Goal: Task Accomplishment & Management: Manage account settings

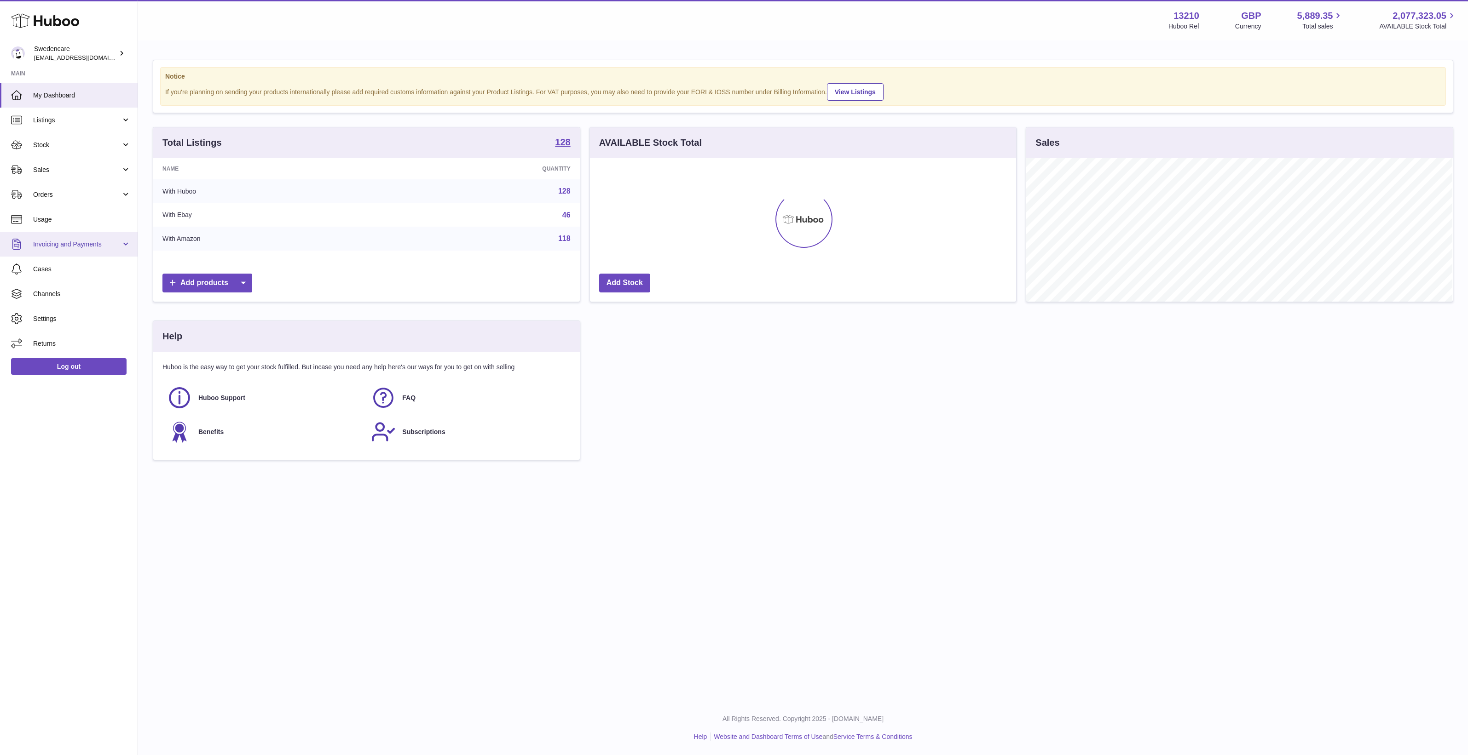
scroll to position [143, 426]
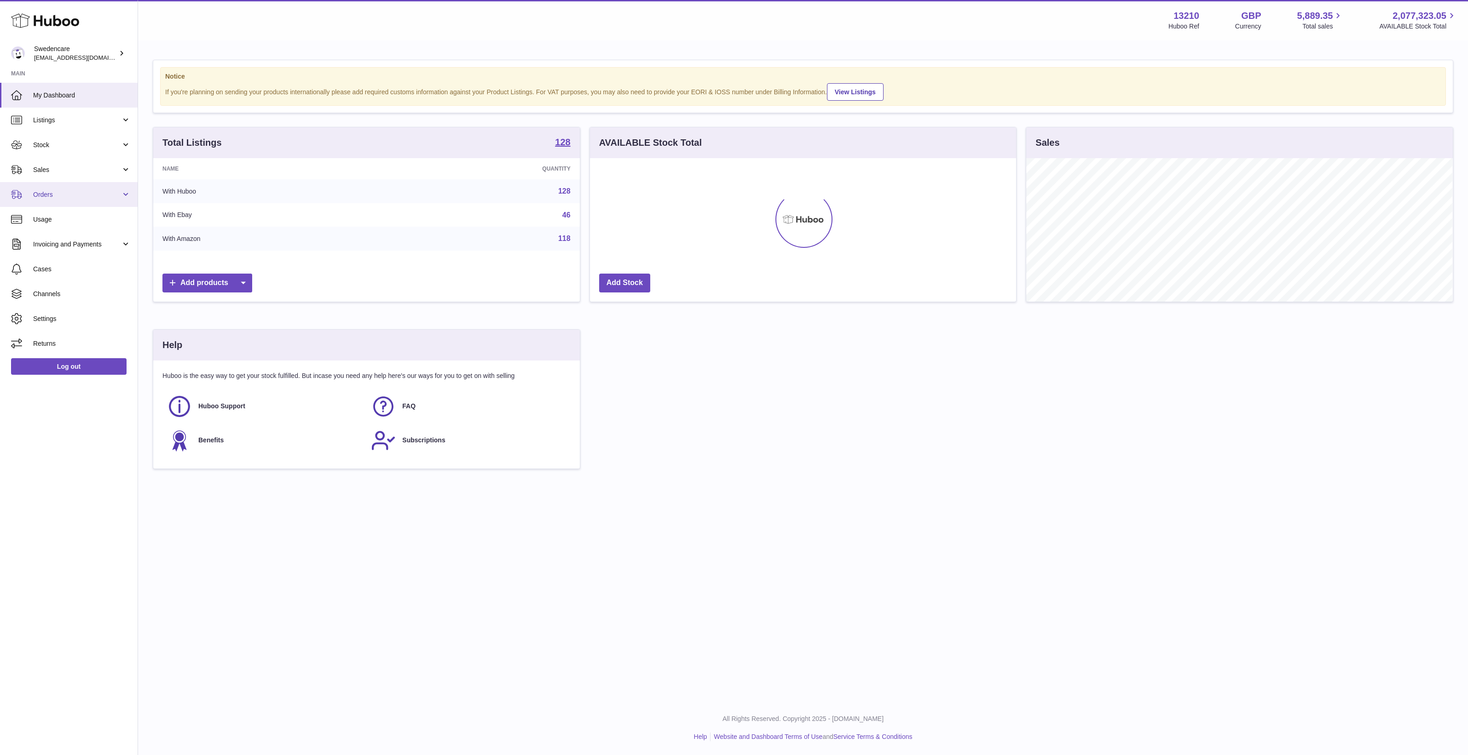
click at [78, 196] on span "Orders" at bounding box center [77, 194] width 88 height 9
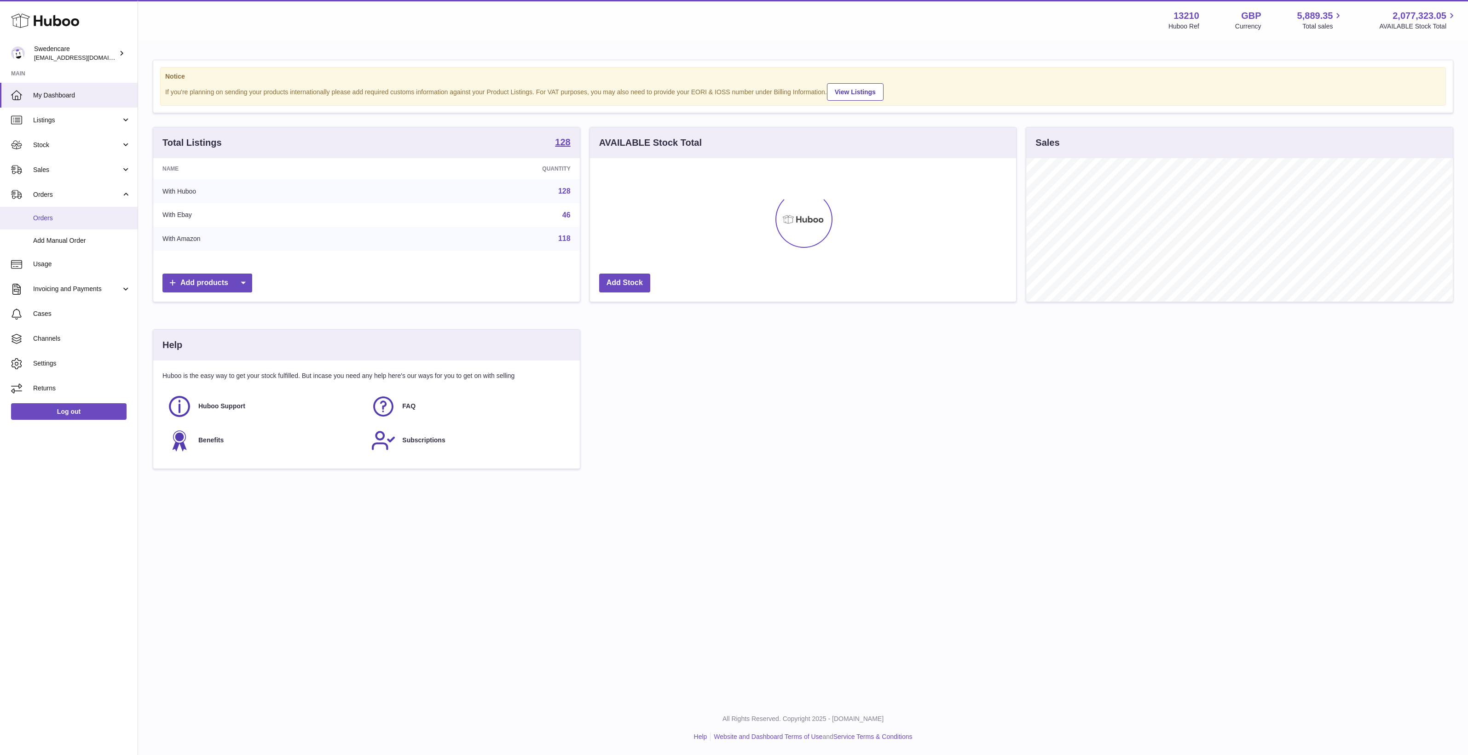
click at [74, 219] on span "Orders" at bounding box center [82, 218] width 98 height 9
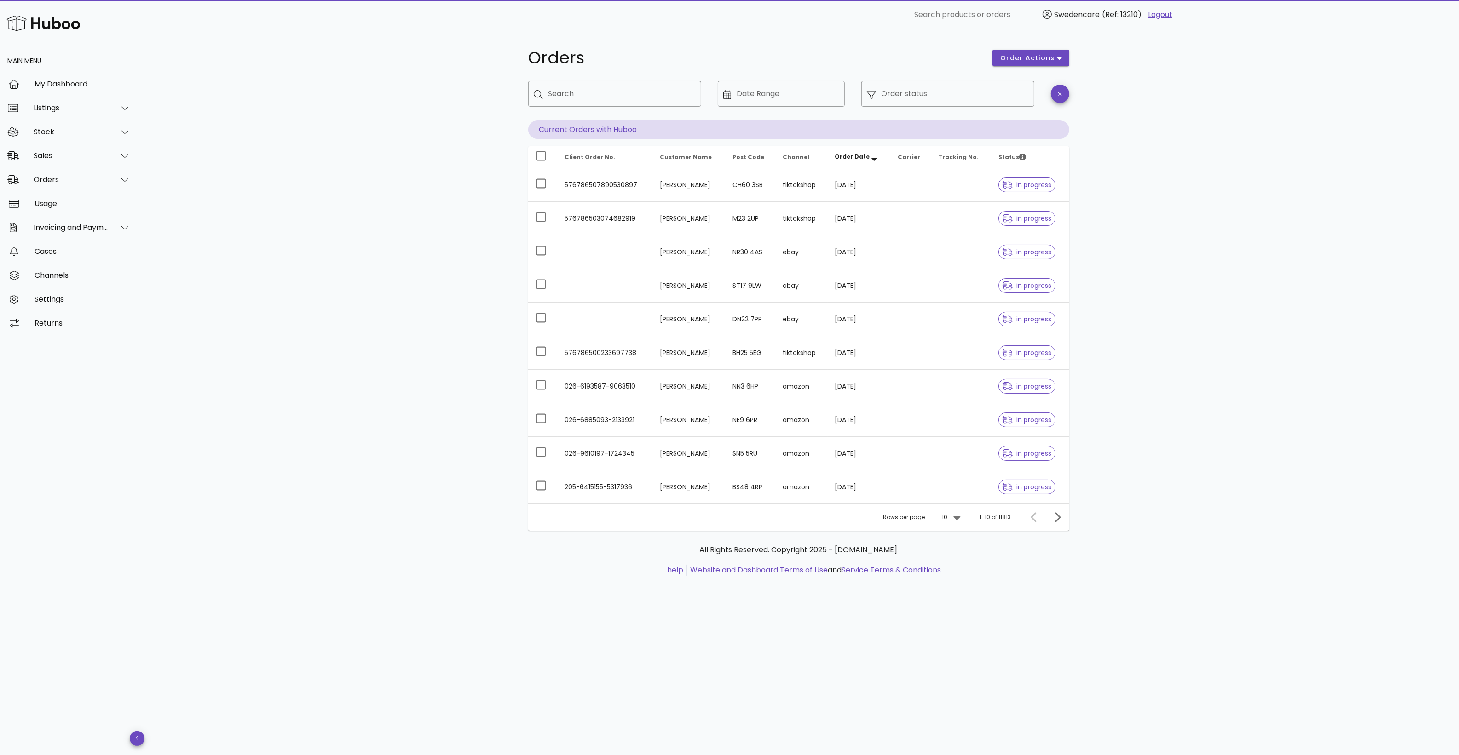
click at [1136, 633] on div "Orders order actions ​ Search ​ Date Range ​ Order status Current Orders with H…" at bounding box center [798, 392] width 1321 height 726
click at [1300, 247] on div "Orders order actions ​ Search ​ Date Range ​ Order status Current Orders with H…" at bounding box center [798, 392] width 1321 height 726
click at [953, 519] on icon at bounding box center [956, 517] width 11 height 11
click at [956, 582] on div "10 25 50" at bounding box center [955, 548] width 24 height 74
click at [956, 576] on div "50" at bounding box center [955, 570] width 9 height 20
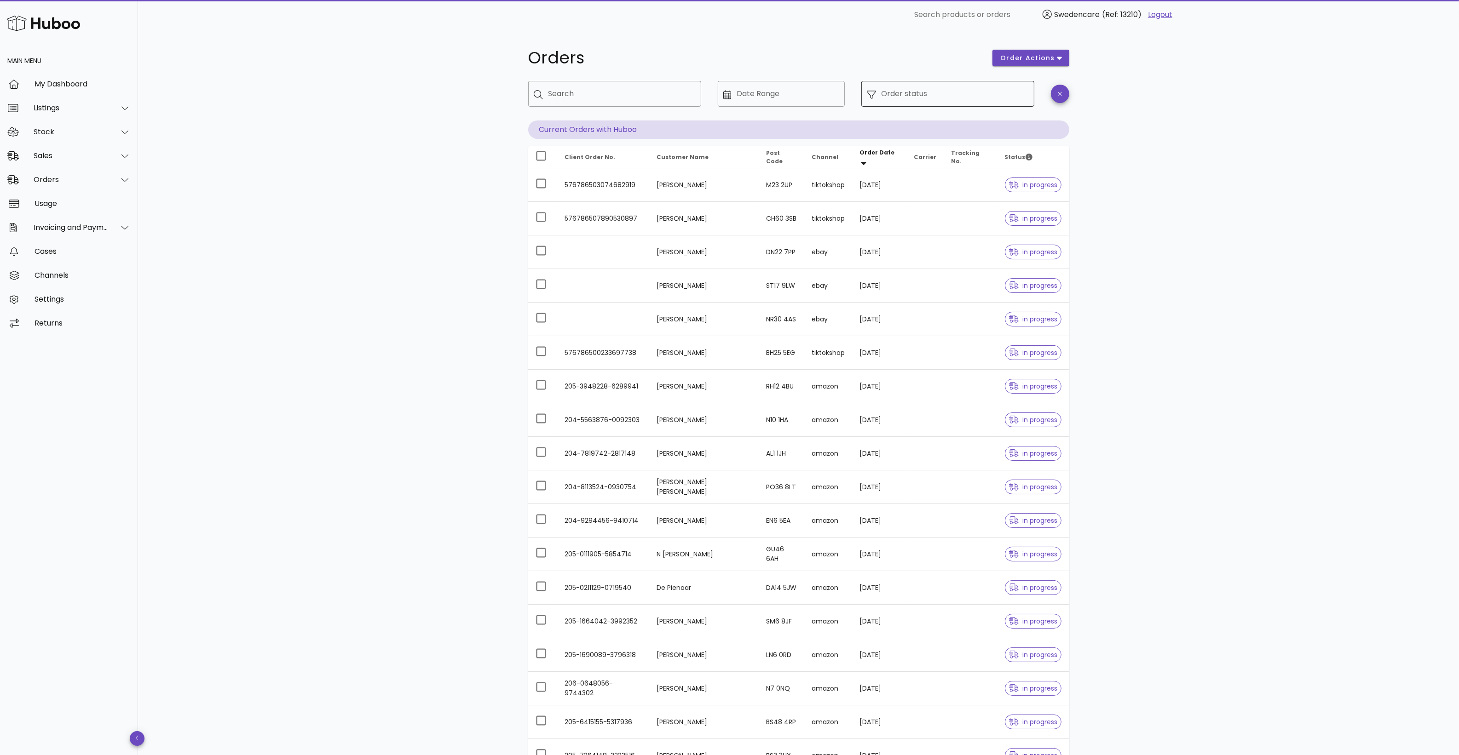
click at [890, 96] on input "Order status" at bounding box center [955, 93] width 147 height 15
click at [918, 146] on div "On Hold" at bounding box center [960, 143] width 133 height 7
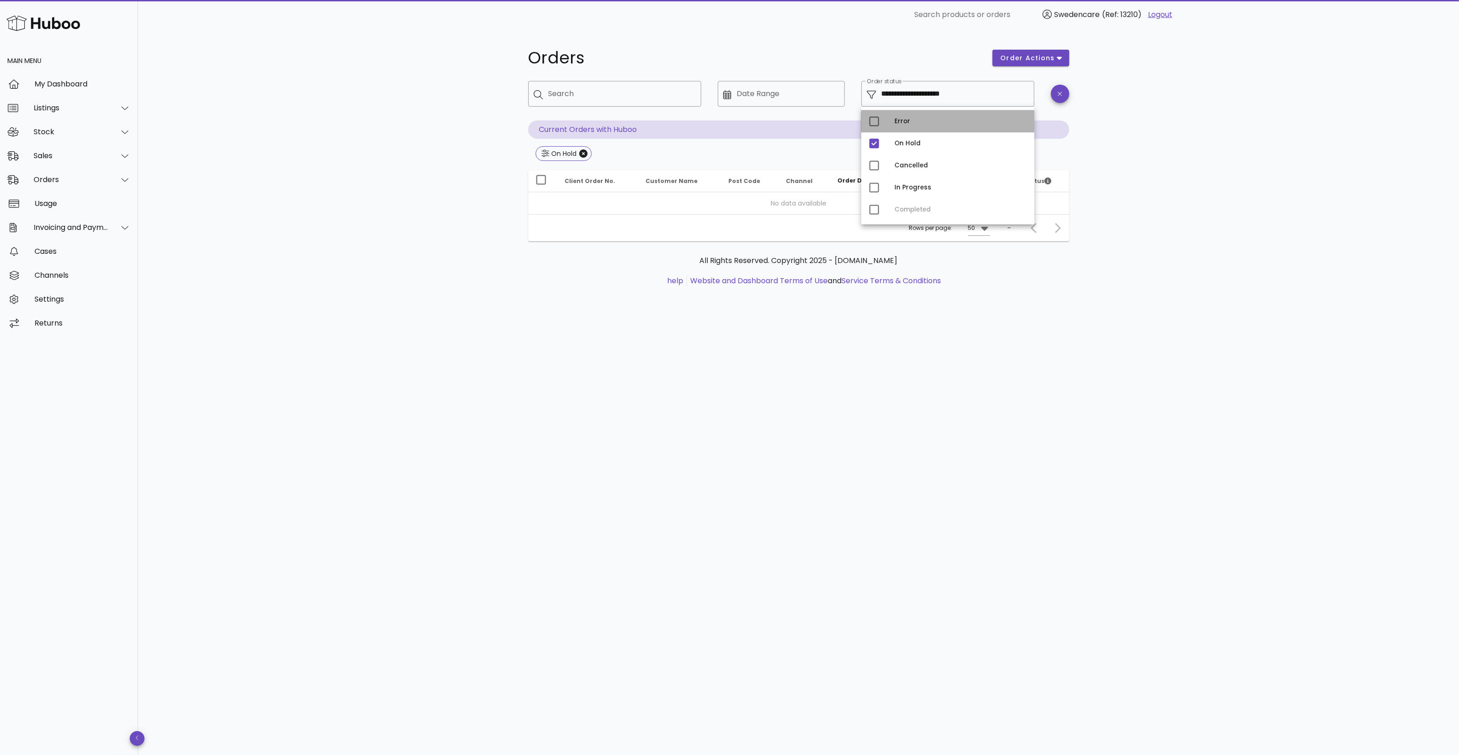
click at [951, 123] on div "Error" at bounding box center [960, 121] width 133 height 7
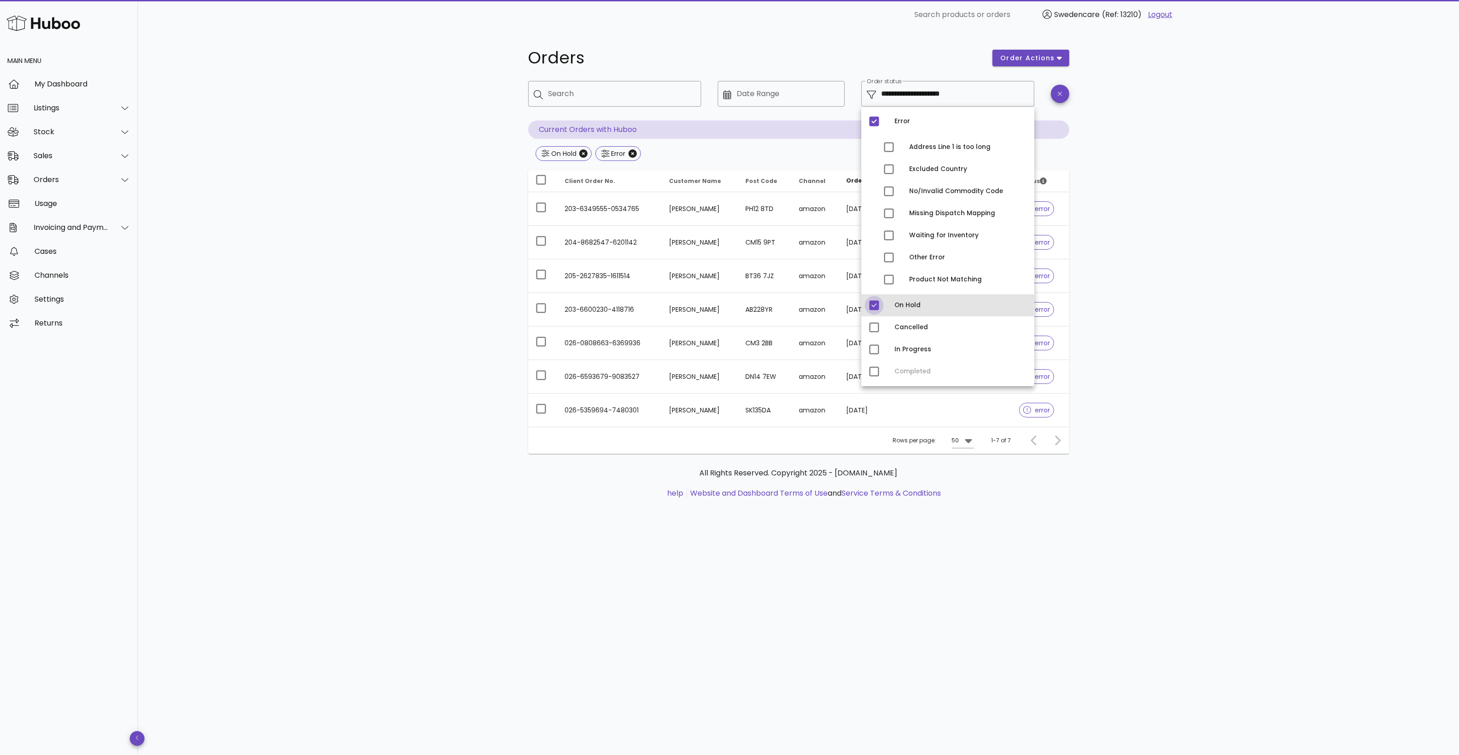
click at [872, 307] on div at bounding box center [874, 306] width 16 height 16
click at [1329, 318] on div "**********" at bounding box center [798, 392] width 1321 height 726
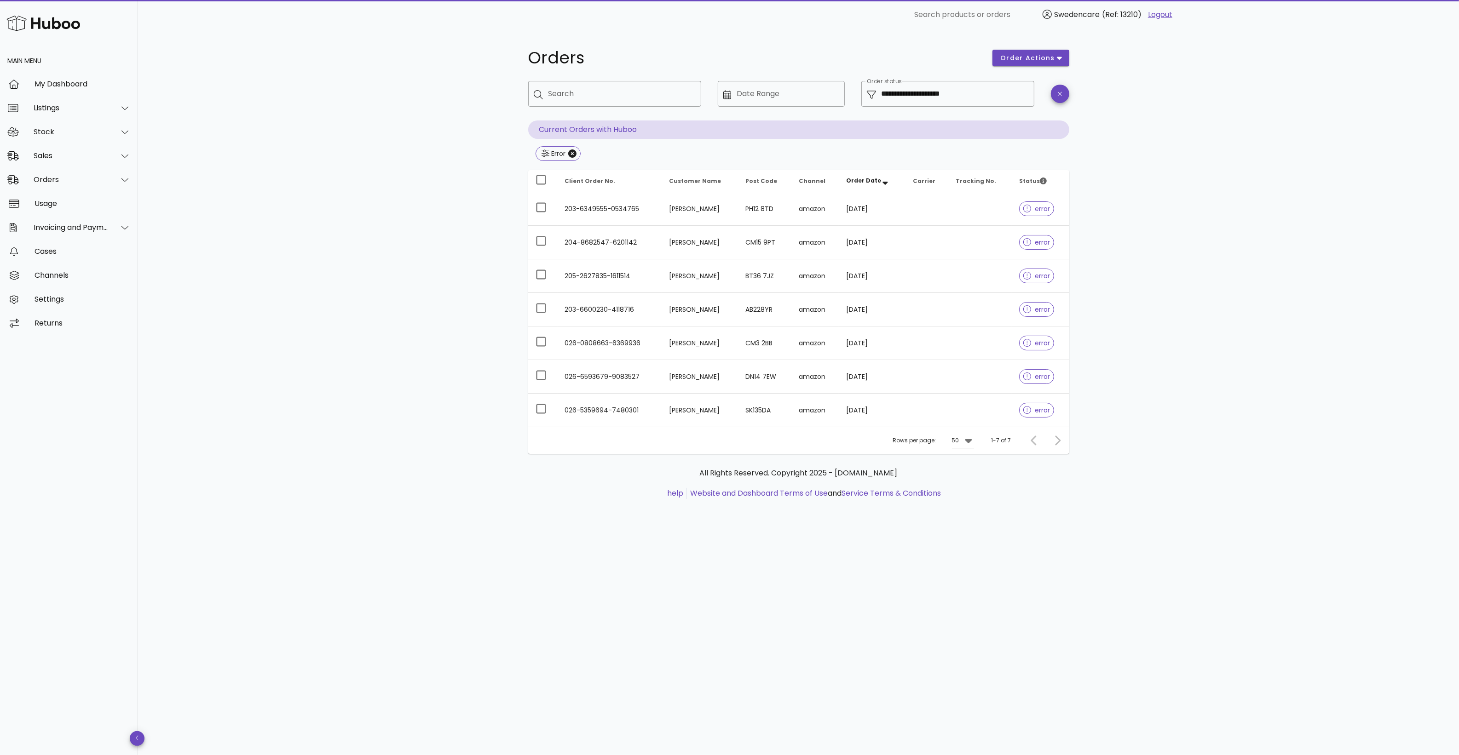
click at [1291, 445] on div "**********" at bounding box center [798, 392] width 1321 height 726
click at [889, 102] on div "**********" at bounding box center [955, 94] width 147 height 26
click at [1025, 89] on input "**********" at bounding box center [955, 93] width 147 height 15
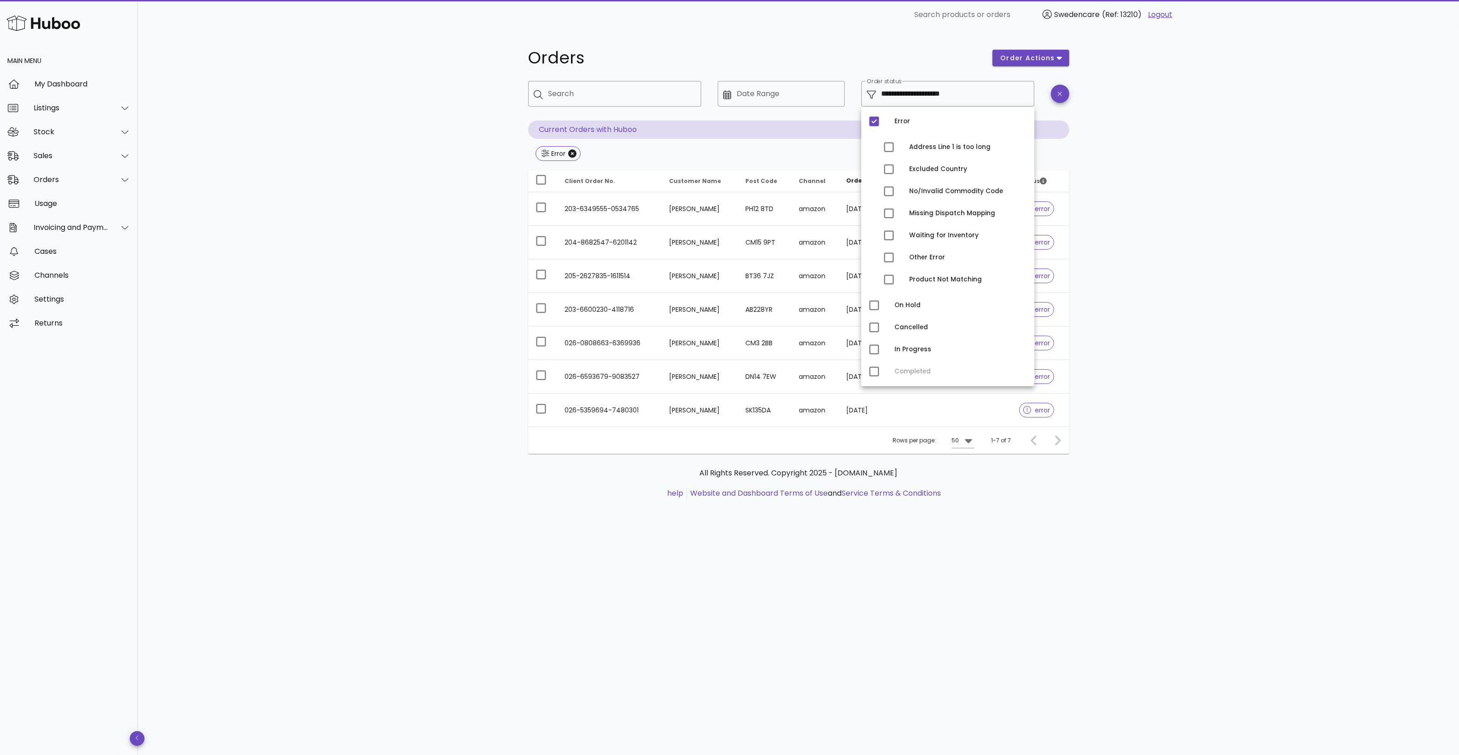
click at [874, 369] on div "Error Address Line 1 is too long Excluded Country No/Invalid Commodity Code Mis…" at bounding box center [947, 247] width 173 height 280
click at [875, 328] on div at bounding box center [874, 328] width 16 height 16
click at [877, 121] on div at bounding box center [874, 122] width 16 height 16
type input "**********"
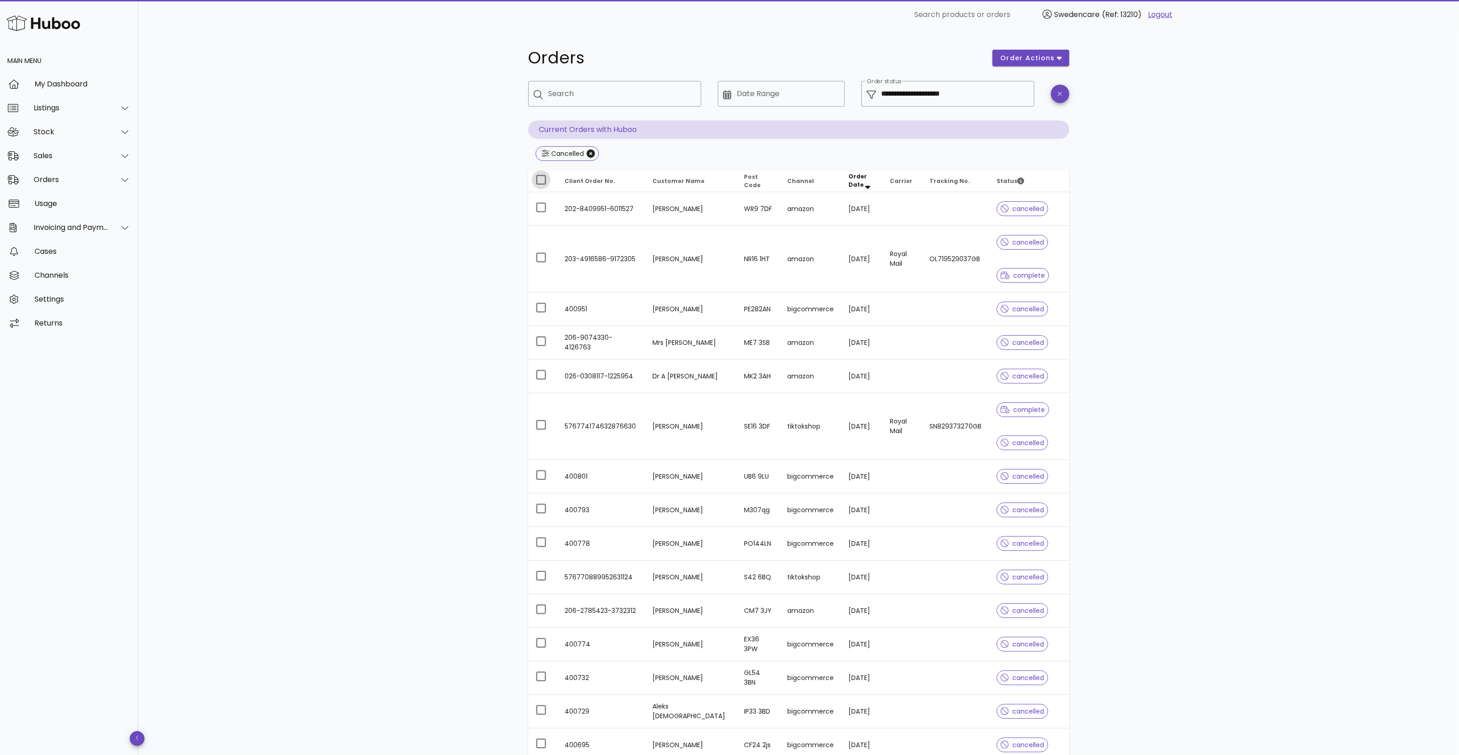
click at [540, 183] on div at bounding box center [541, 180] width 16 height 16
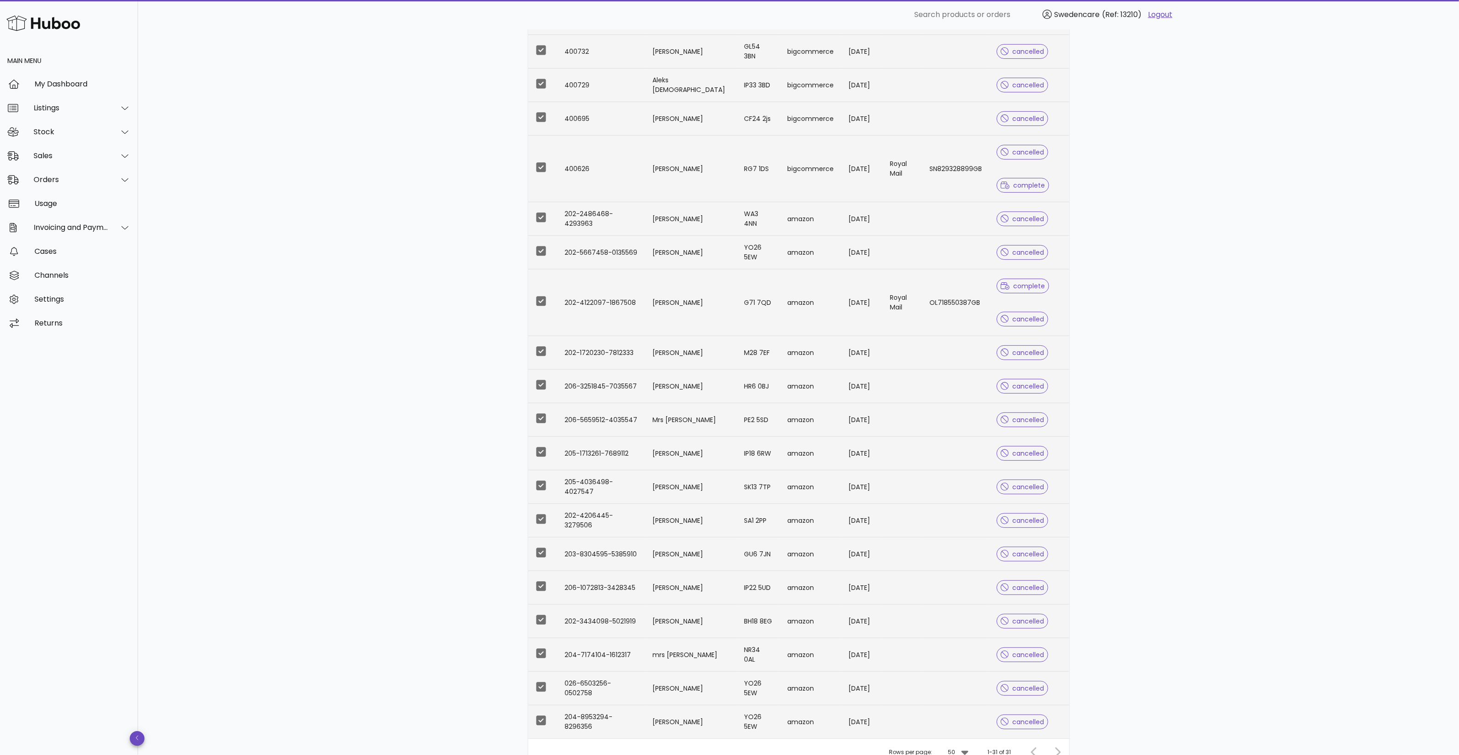
scroll to position [714, 0]
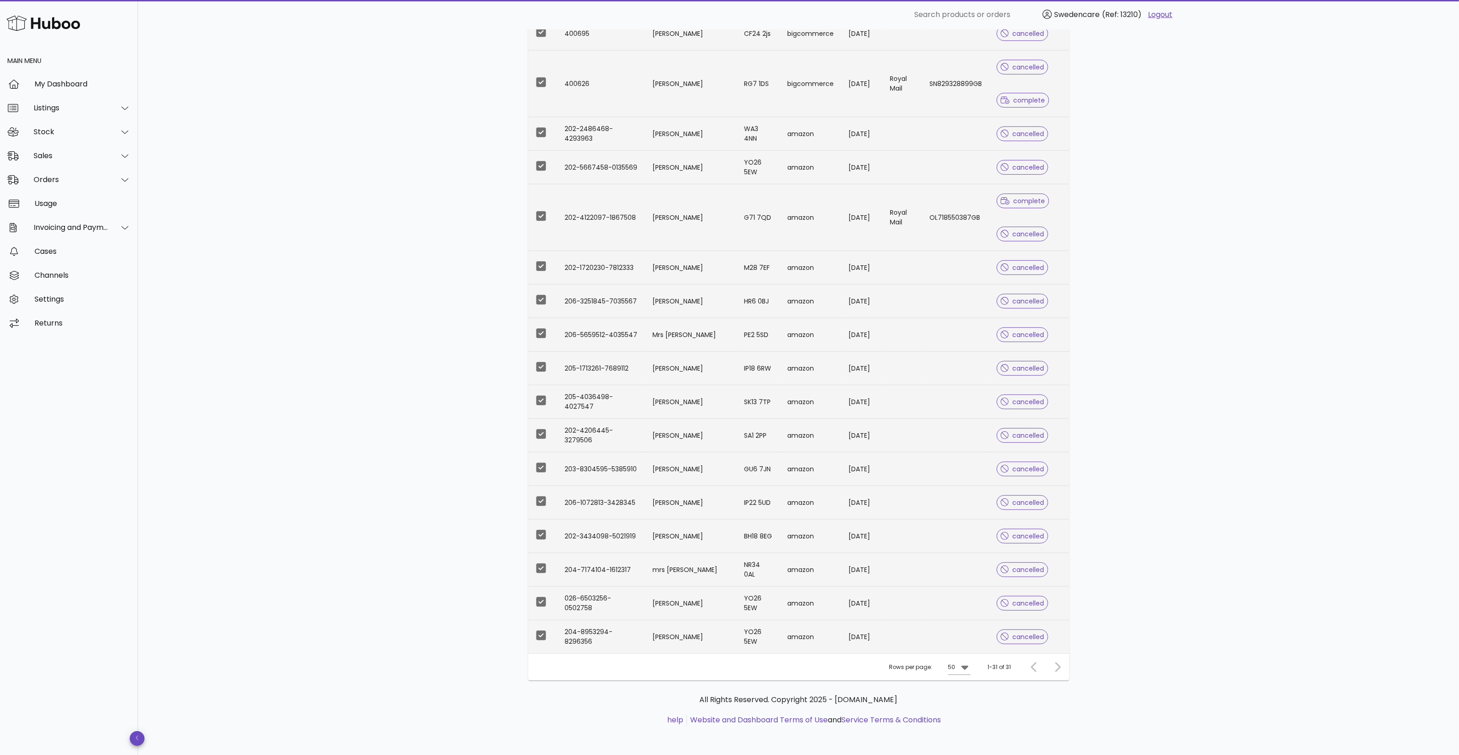
click at [1058, 670] on div at bounding box center [1056, 667] width 20 height 17
click at [1059, 669] on div at bounding box center [1056, 667] width 20 height 17
drag, startPoint x: 1059, startPoint y: 669, endPoint x: 1050, endPoint y: 689, distance: 22.5
click at [1050, 689] on div "All Rights Reserved. Copyright 2025 - [DOMAIN_NAME] help Website and Dashboard …" at bounding box center [798, 715] width 541 height 69
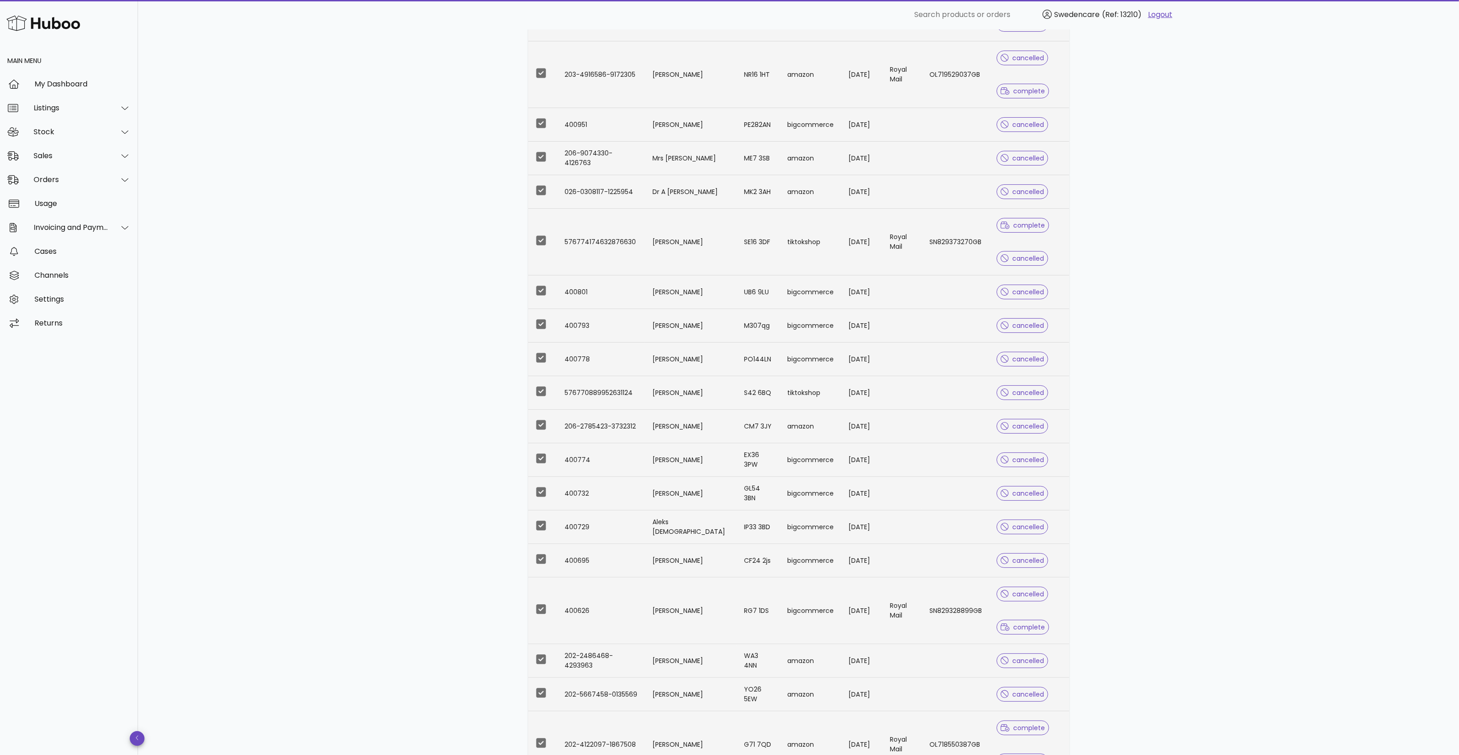
scroll to position [0, 0]
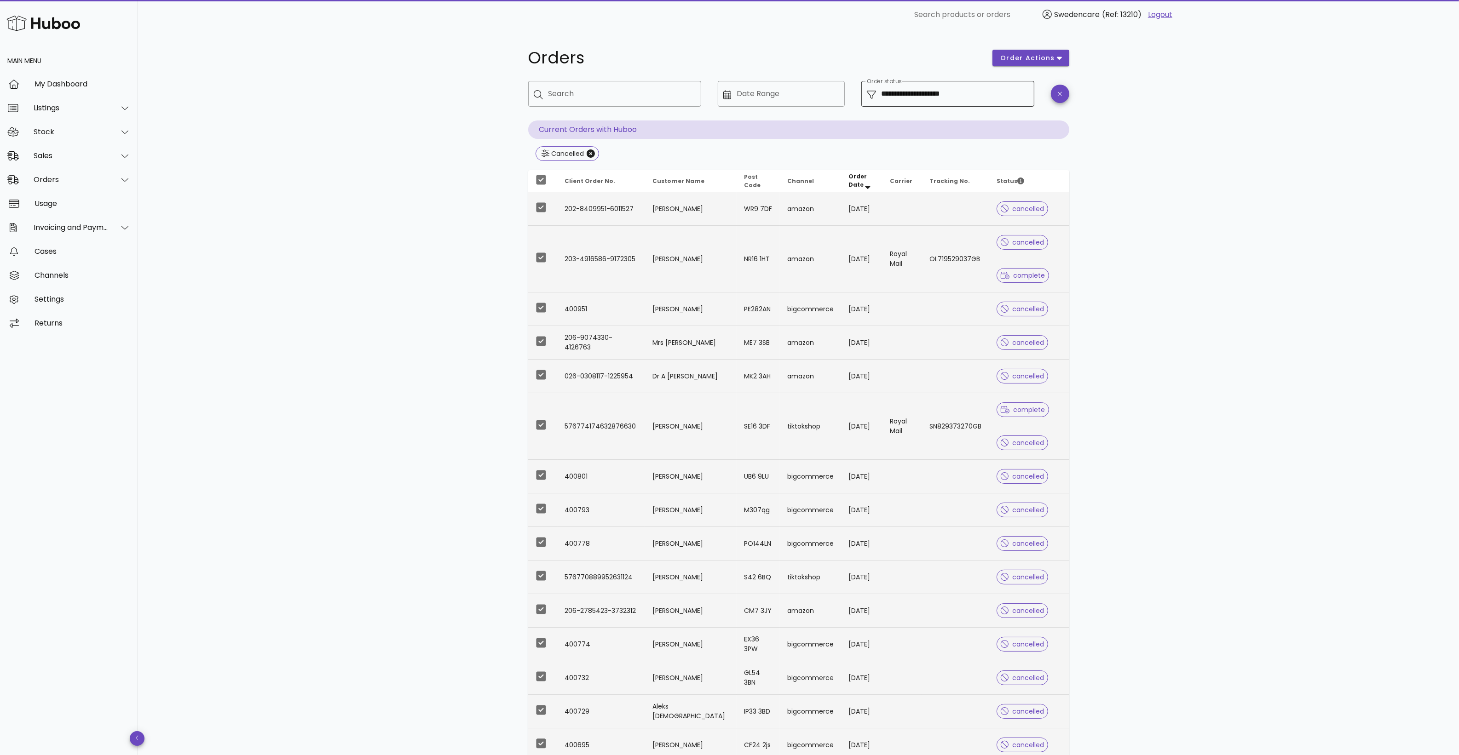
click at [922, 90] on input "**********" at bounding box center [955, 93] width 147 height 15
click at [873, 170] on div at bounding box center [874, 166] width 16 height 16
click at [875, 181] on div at bounding box center [874, 188] width 16 height 16
type input "**********"
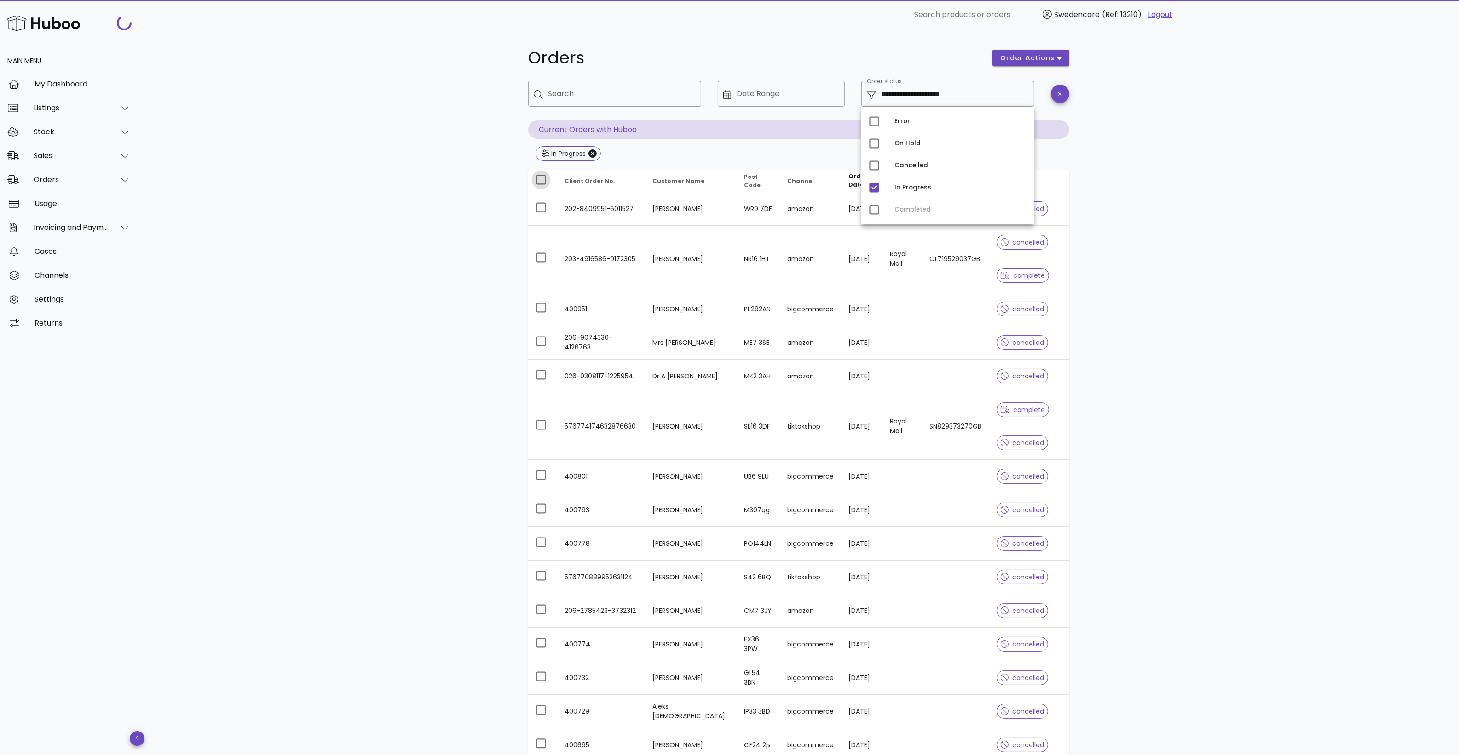
click at [534, 179] on div at bounding box center [541, 180] width 16 height 16
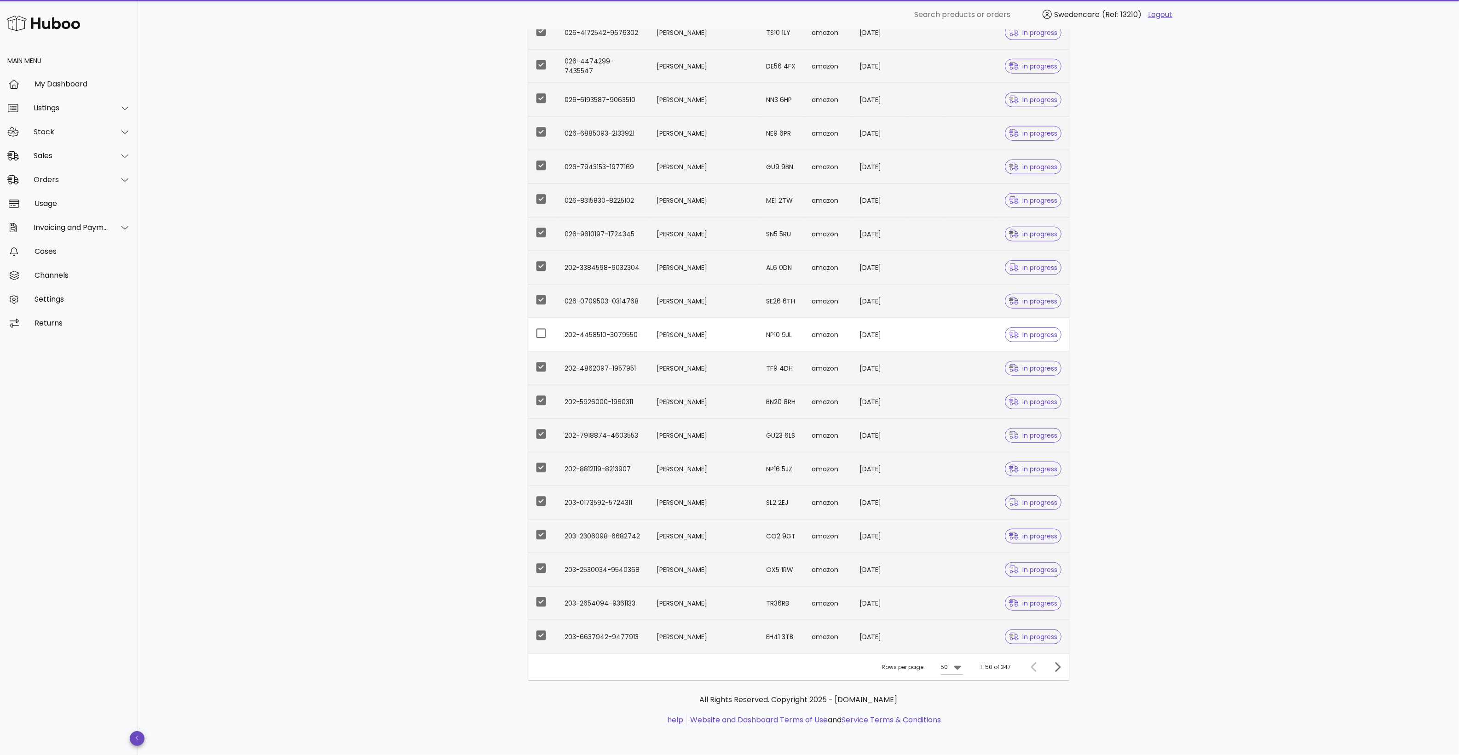
scroll to position [1222, 0]
click at [1055, 665] on icon "Next page" at bounding box center [1057, 667] width 11 height 11
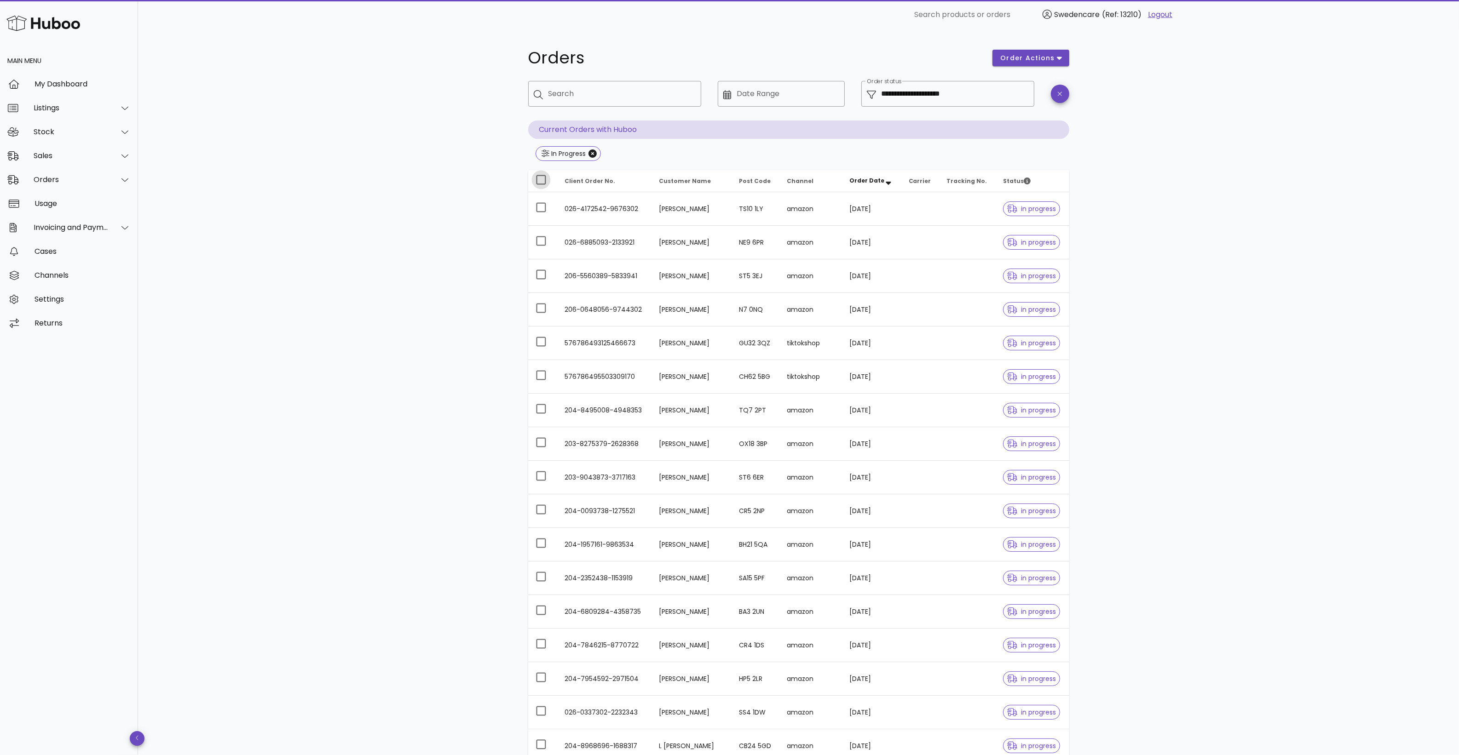
click at [536, 184] on div at bounding box center [541, 180] width 16 height 16
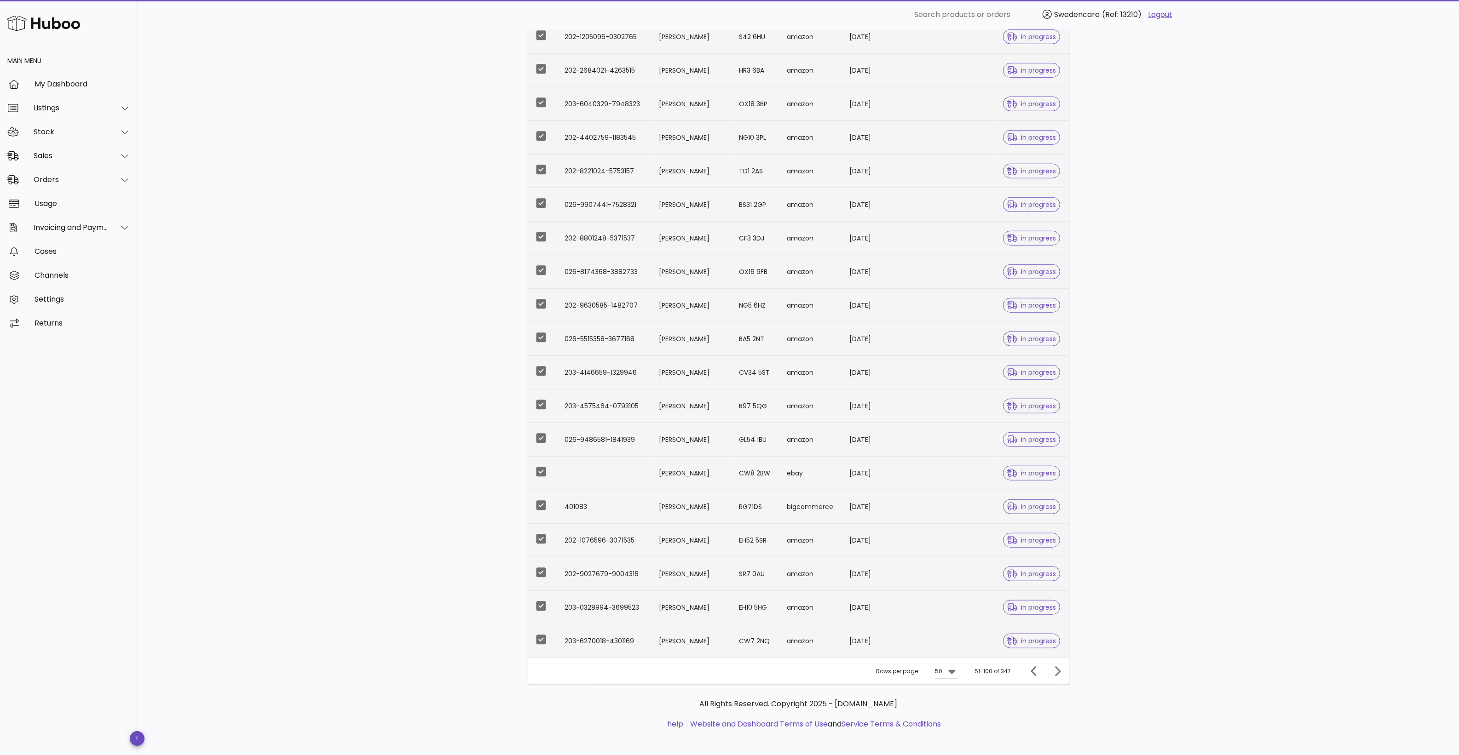
scroll to position [1222, 0]
click at [1029, 665] on icon "Previous page" at bounding box center [1034, 667] width 11 height 11
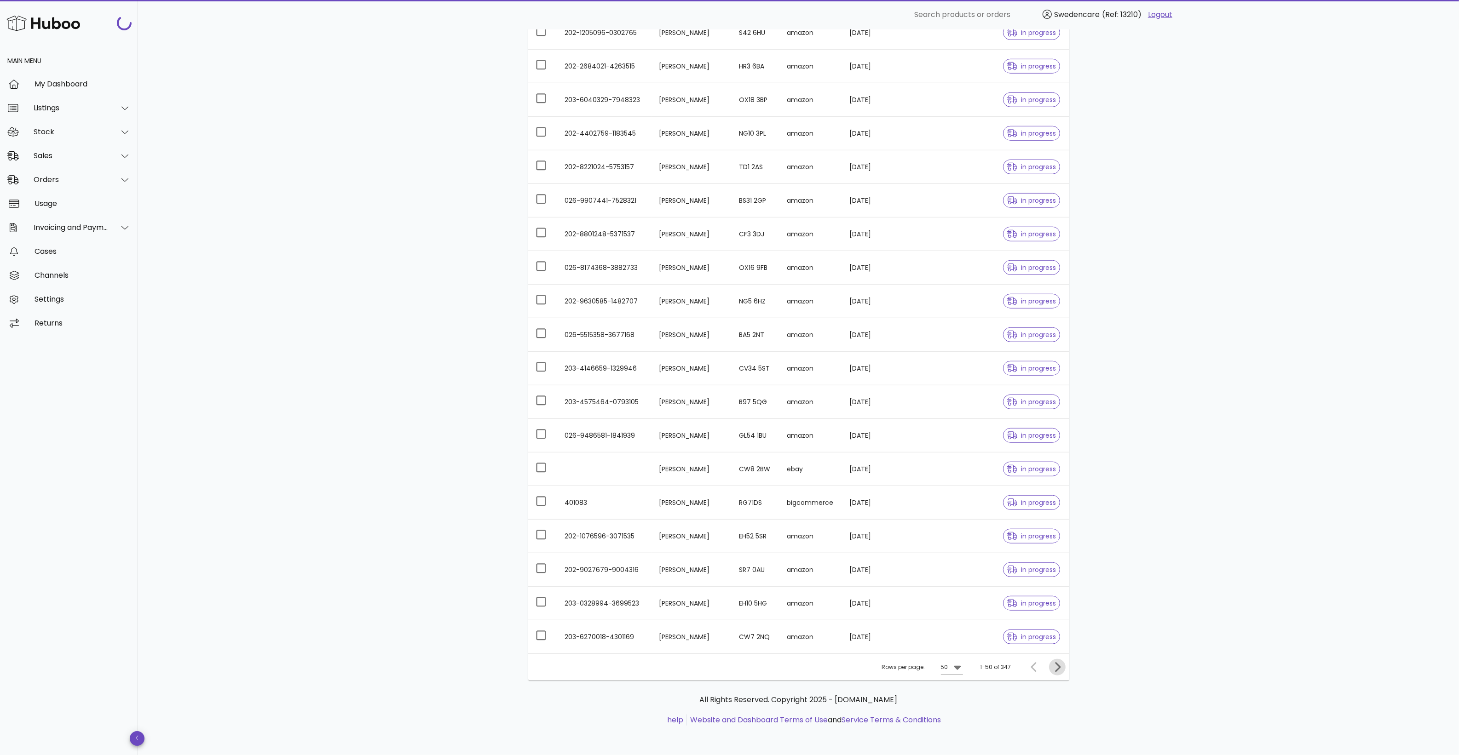
click at [1055, 665] on icon "Next page" at bounding box center [1057, 667] width 11 height 11
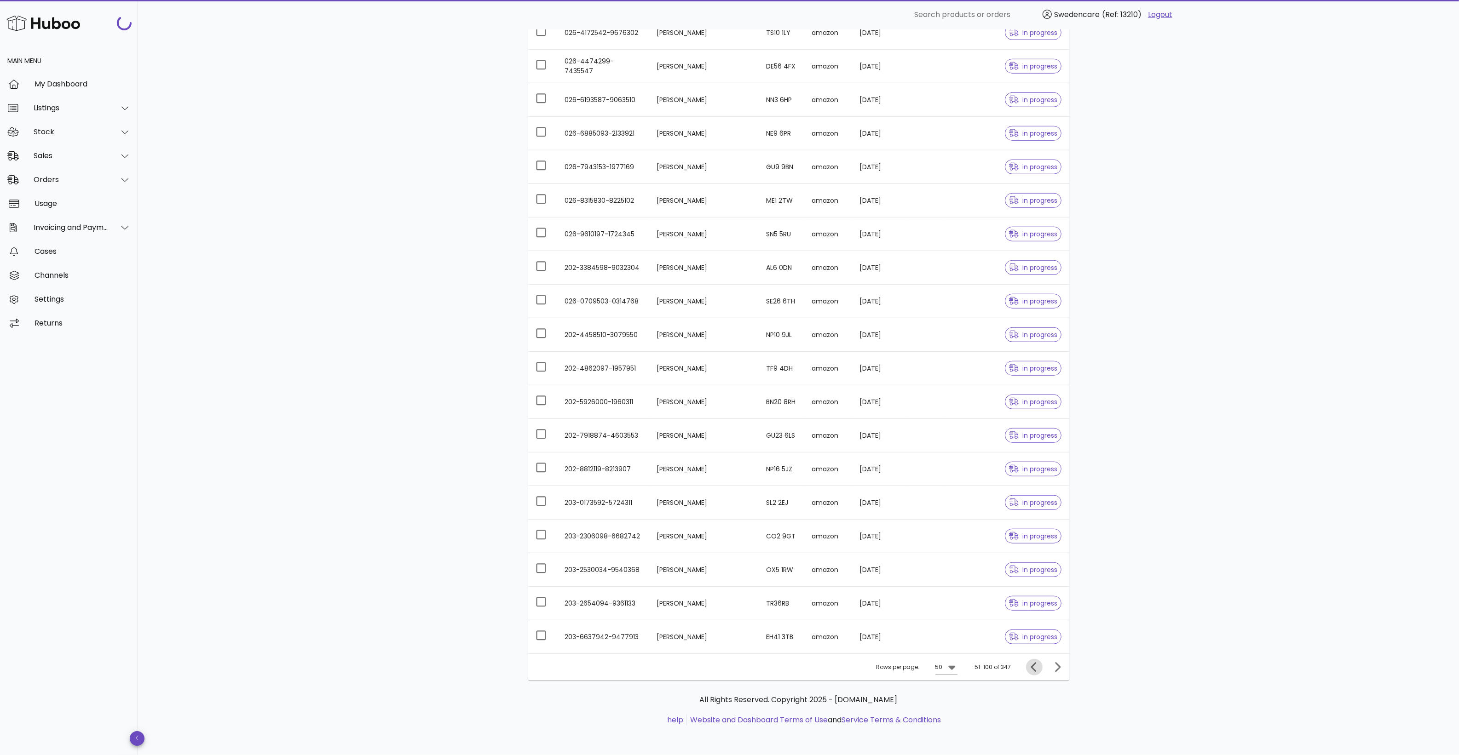
click at [1033, 669] on icon "Previous page" at bounding box center [1034, 667] width 11 height 11
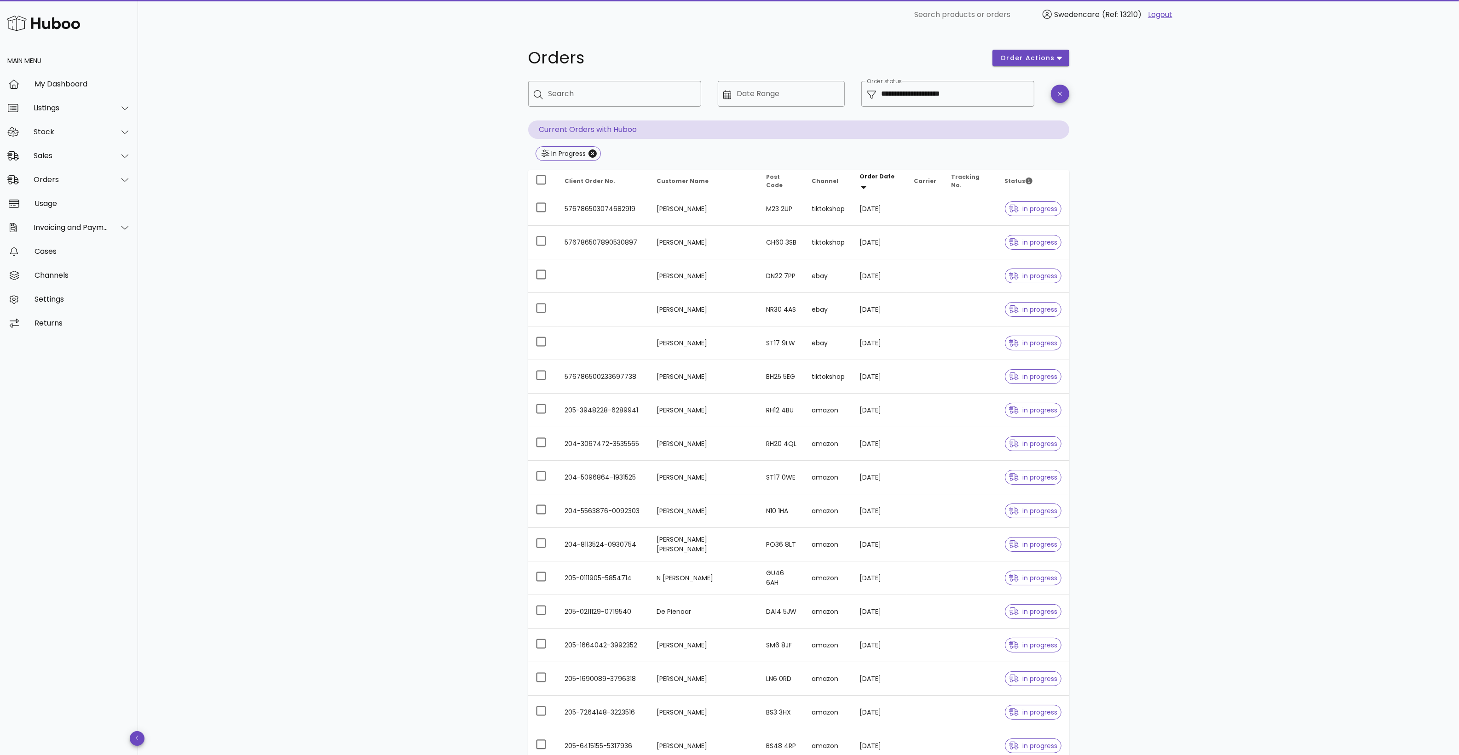
drag, startPoint x: 1194, startPoint y: 300, endPoint x: 1183, endPoint y: 300, distance: 11.0
